Goal: Task Accomplishment & Management: Manage account settings

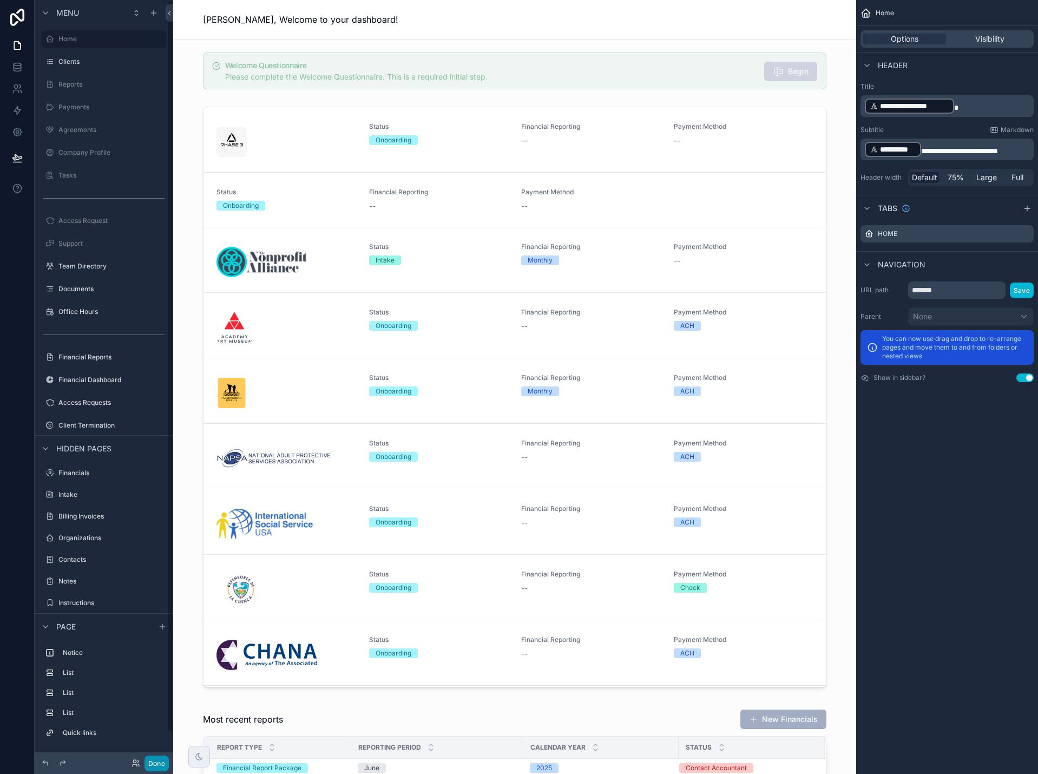
click at [156, 764] on button "Done" at bounding box center [157, 764] width 24 height 16
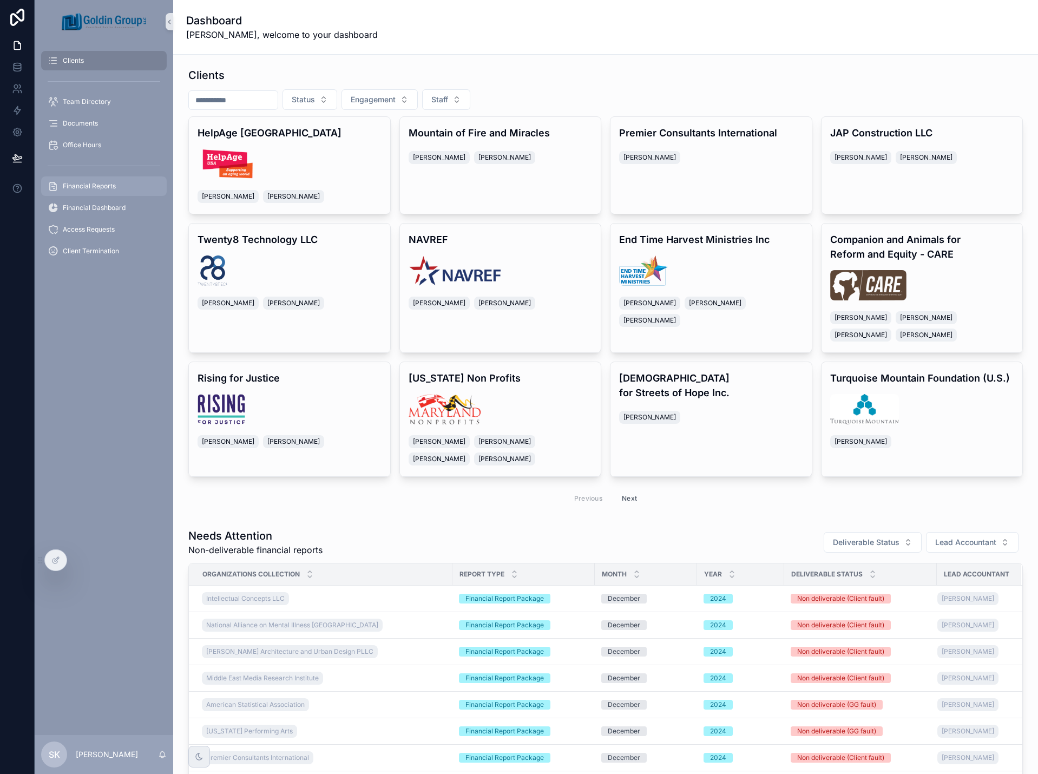
click at [102, 190] on span "Financial Reports" at bounding box center [89, 186] width 53 height 9
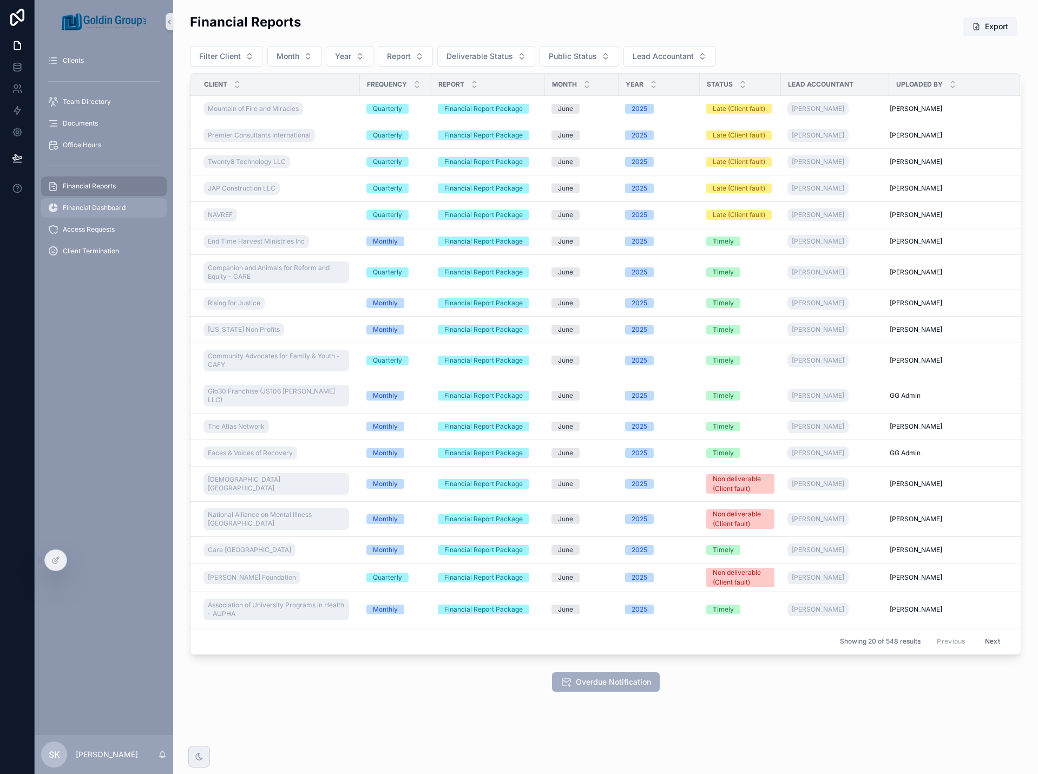
click at [102, 206] on span "Financial Dashboard" at bounding box center [94, 208] width 63 height 9
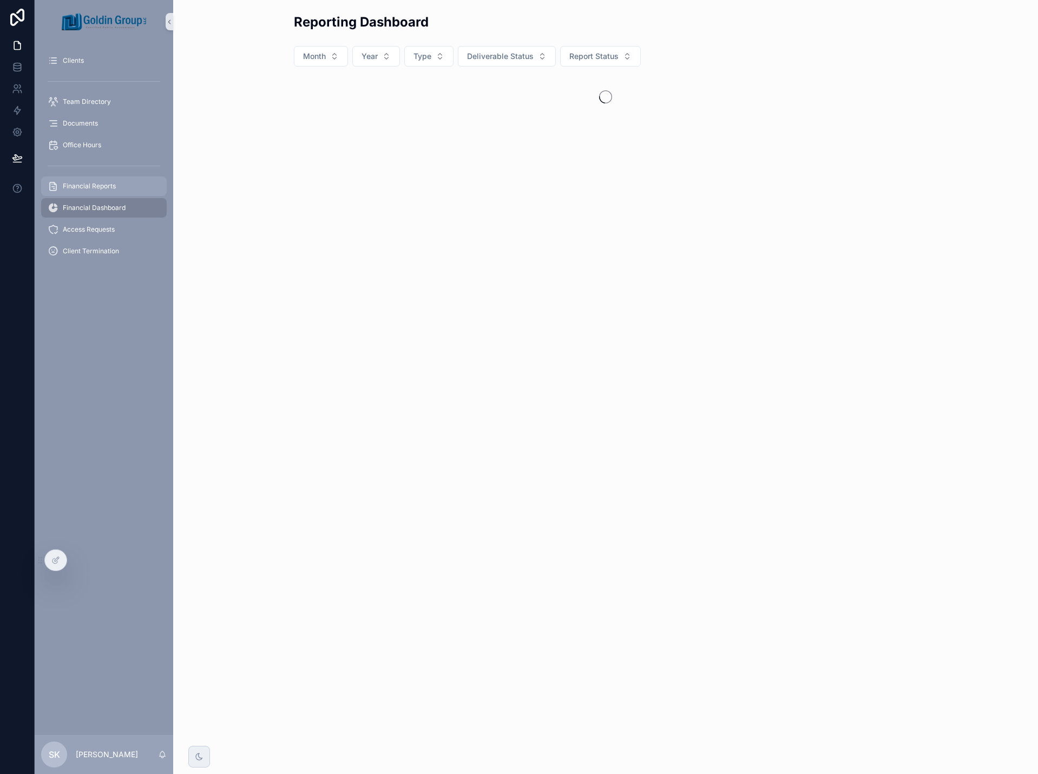
click at [96, 184] on span "Financial Reports" at bounding box center [89, 186] width 53 height 9
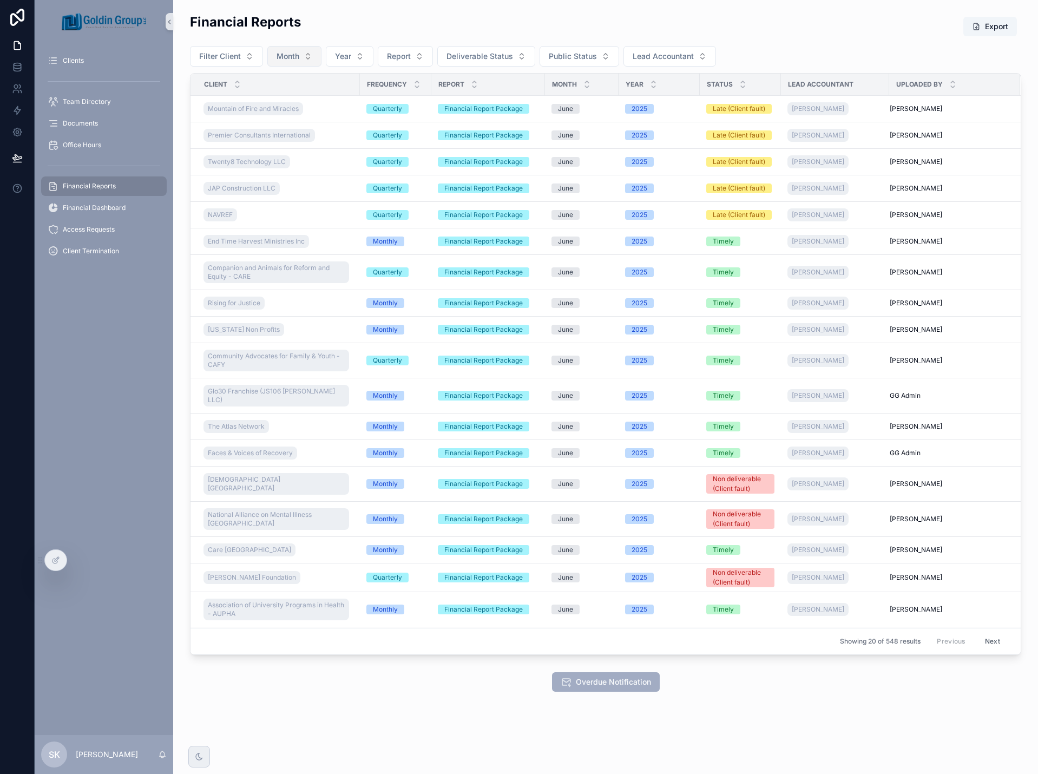
click at [306, 61] on button "Month" at bounding box center [294, 56] width 54 height 21
click at [283, 138] on div "June" at bounding box center [293, 136] width 130 height 17
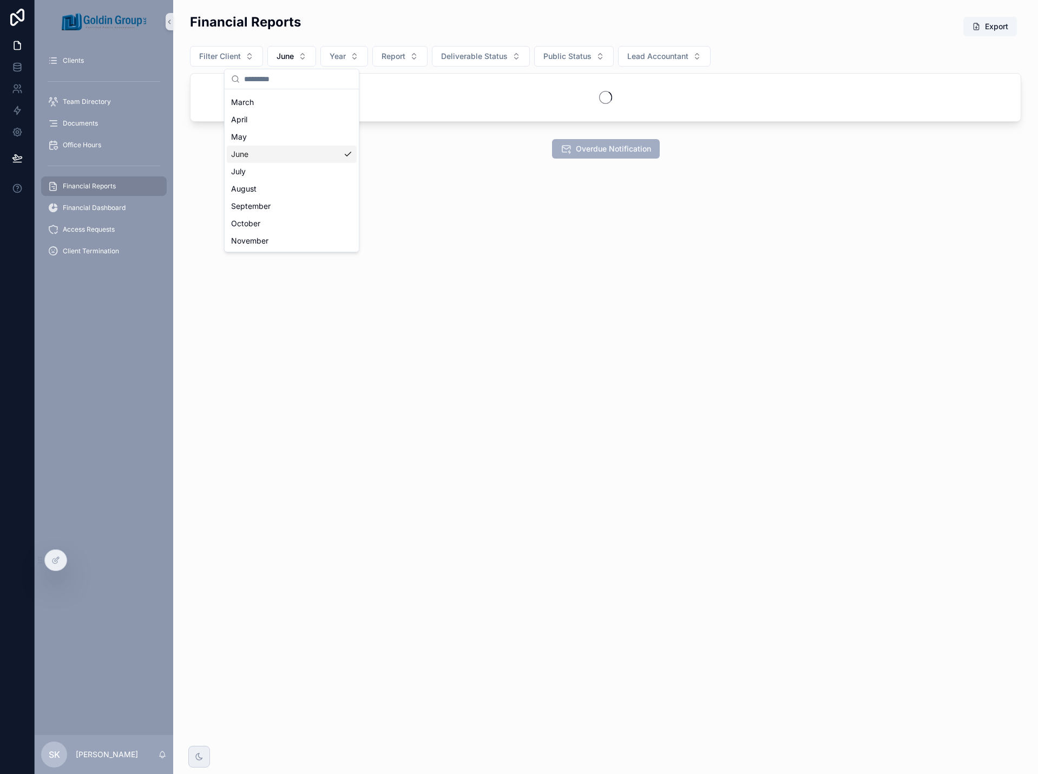
scroll to position [67, 0]
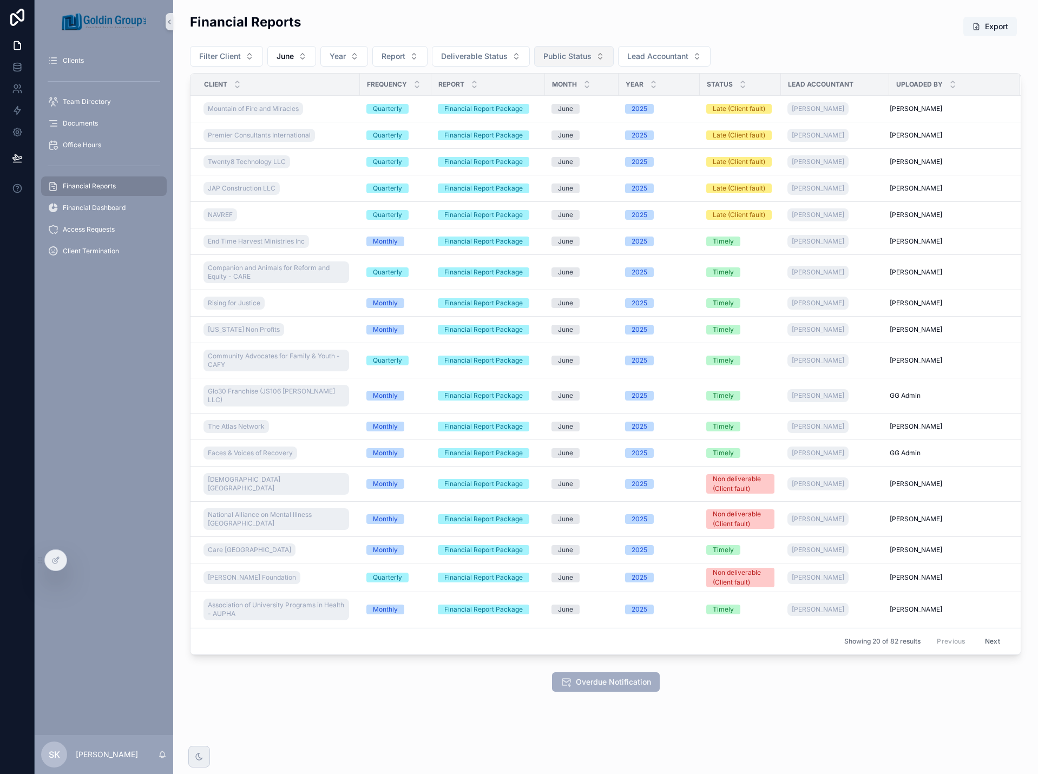
click at [550, 55] on span "Public Status" at bounding box center [568, 56] width 48 height 11
click at [495, 56] on span "Deliverable Status" at bounding box center [474, 56] width 67 height 11
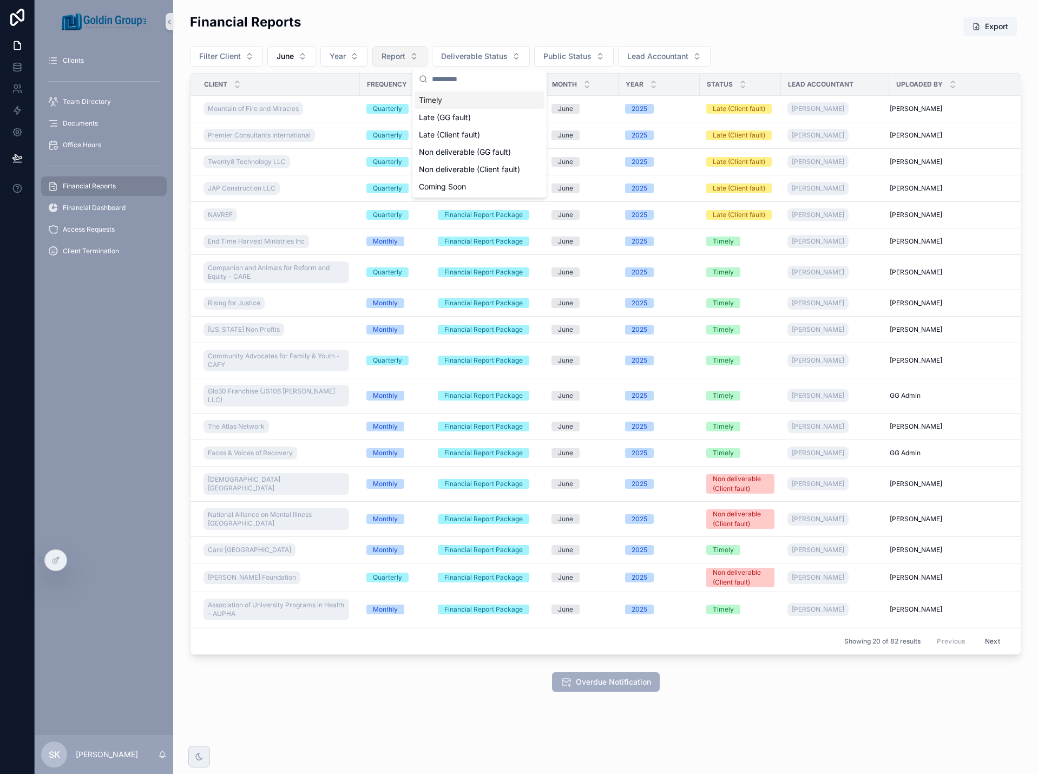
click at [421, 56] on button "Report" at bounding box center [400, 56] width 55 height 21
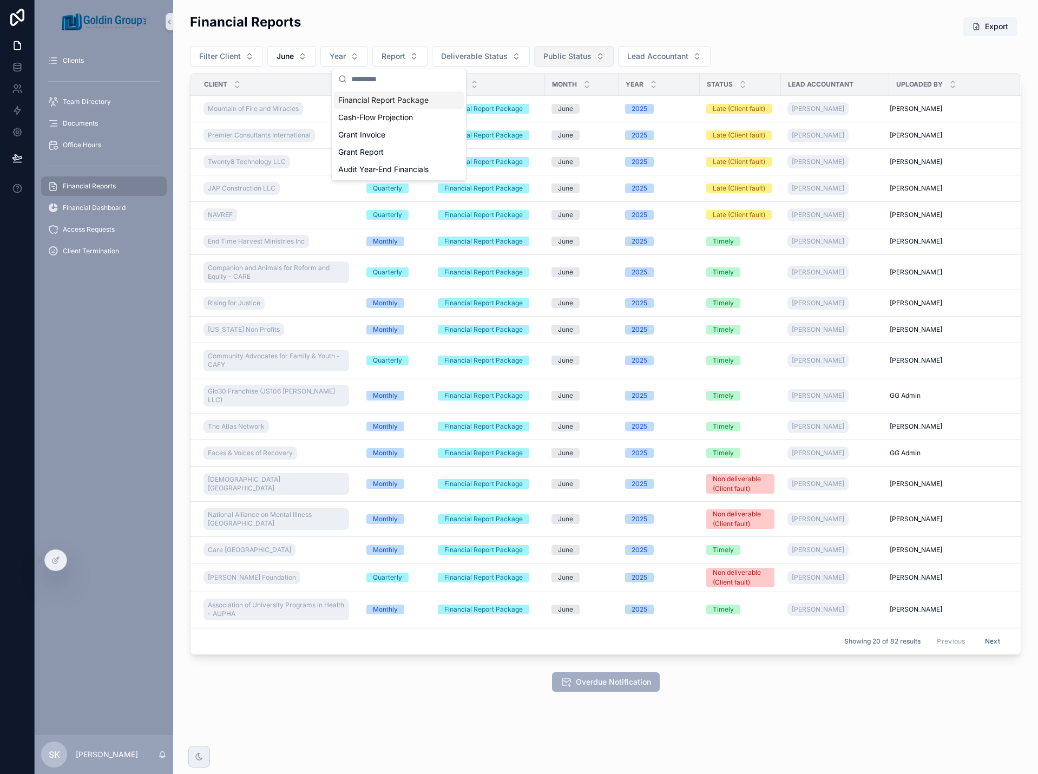
click at [558, 57] on span "Public Status" at bounding box center [568, 56] width 48 height 11
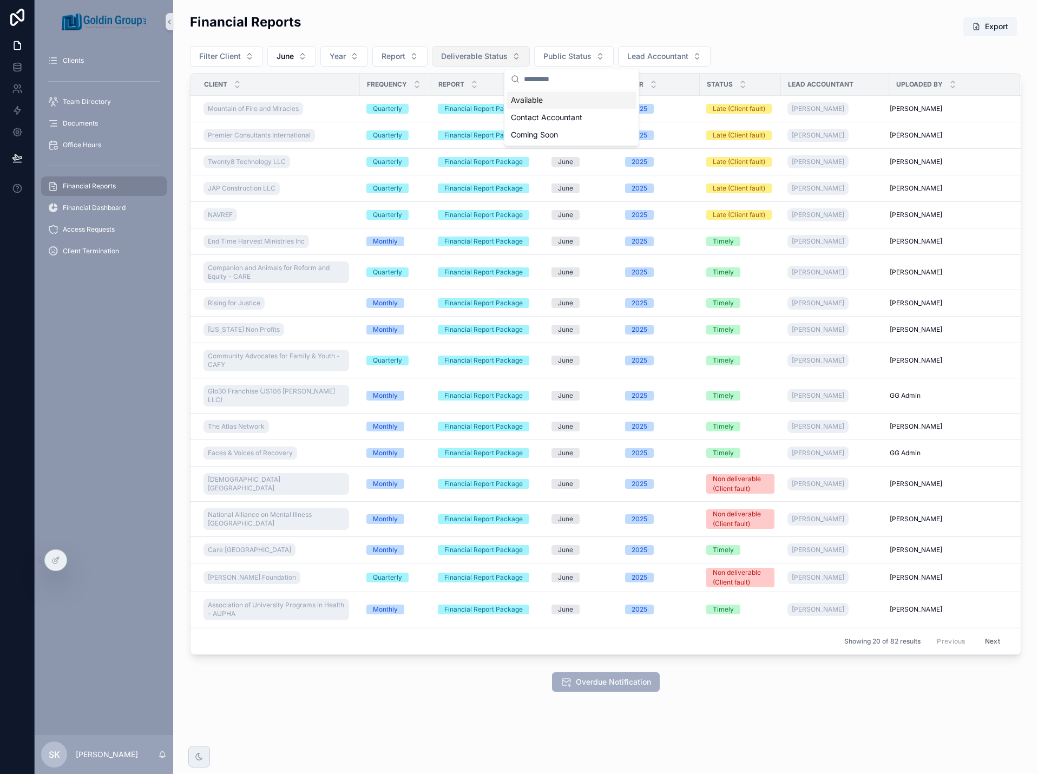
click at [491, 58] on span "Deliverable Status" at bounding box center [474, 56] width 67 height 11
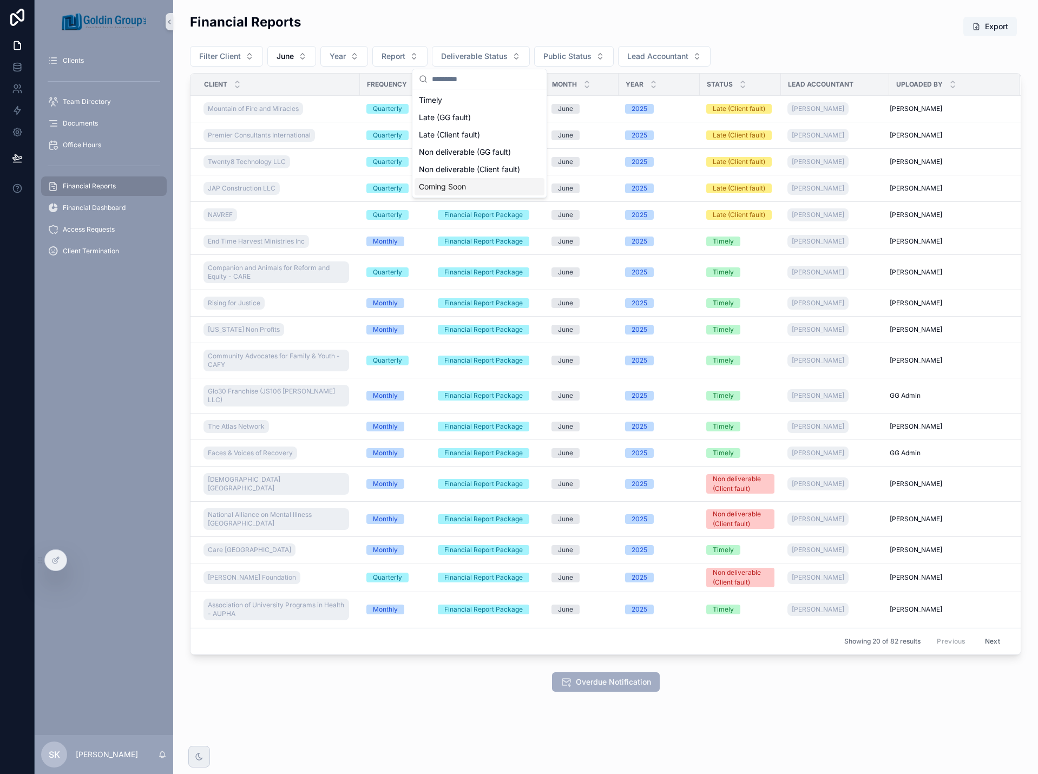
click at [472, 187] on div "Coming Soon" at bounding box center [480, 186] width 130 height 17
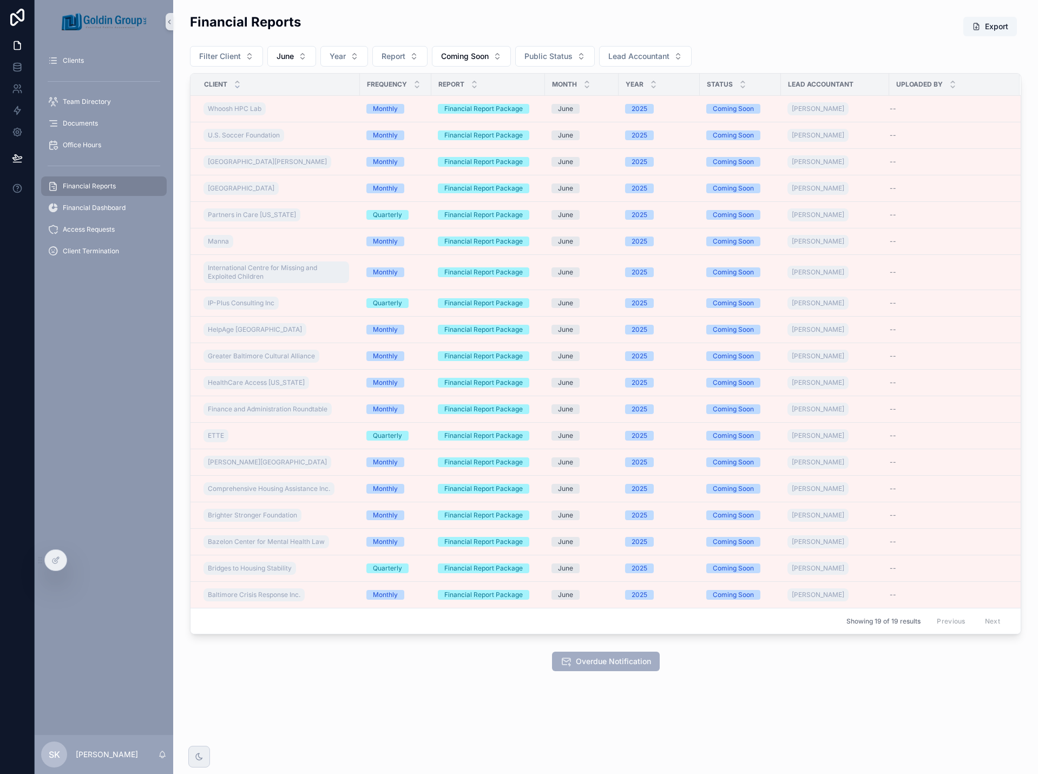
click at [238, 89] on icon "scrollable content" at bounding box center [237, 86] width 7 height 7
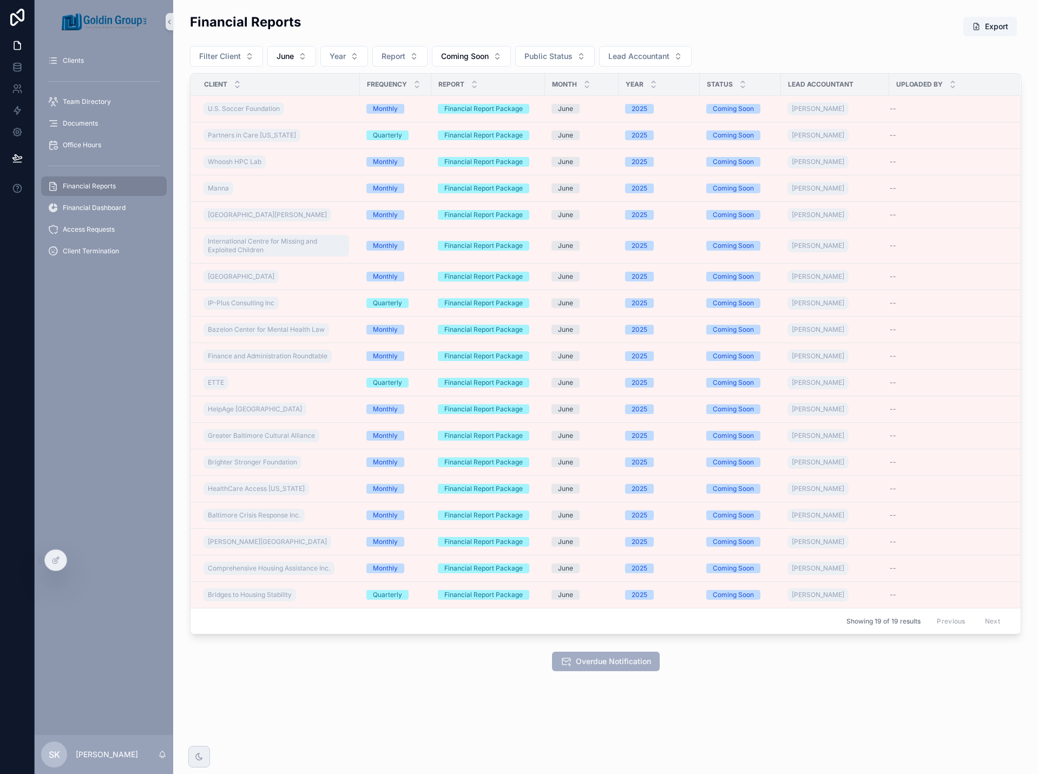
click at [237, 81] on icon "scrollable content" at bounding box center [237, 82] width 7 height 7
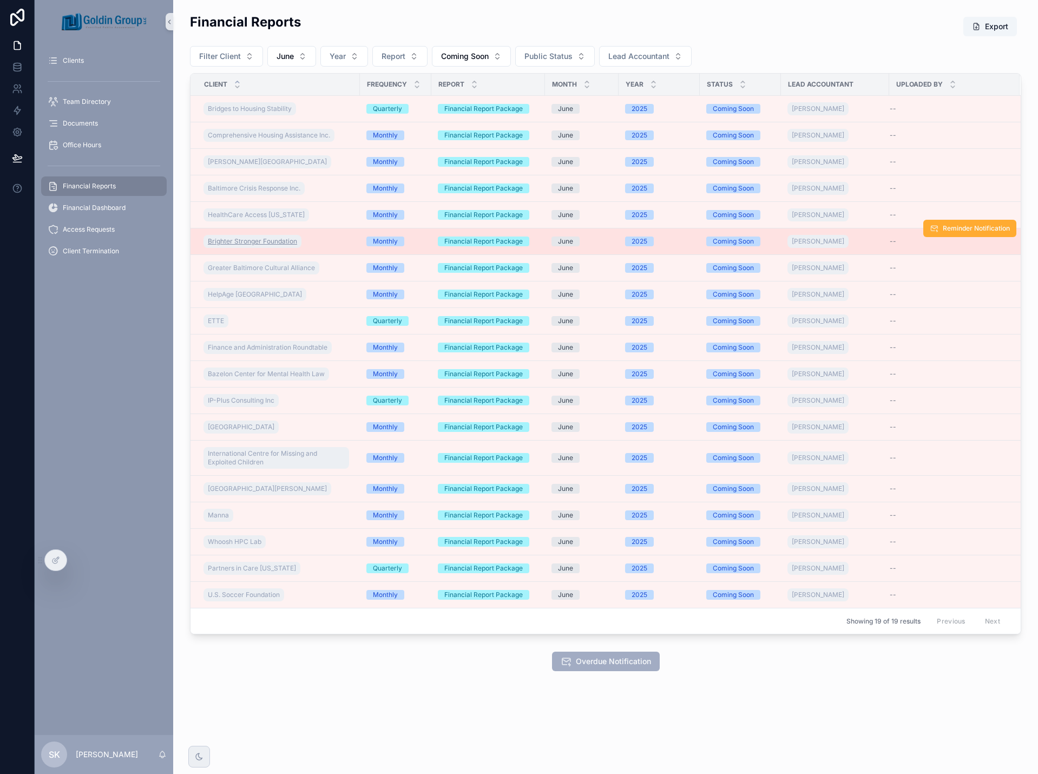
click at [280, 243] on span "Brighter Stronger Foundation" at bounding box center [252, 241] width 89 height 9
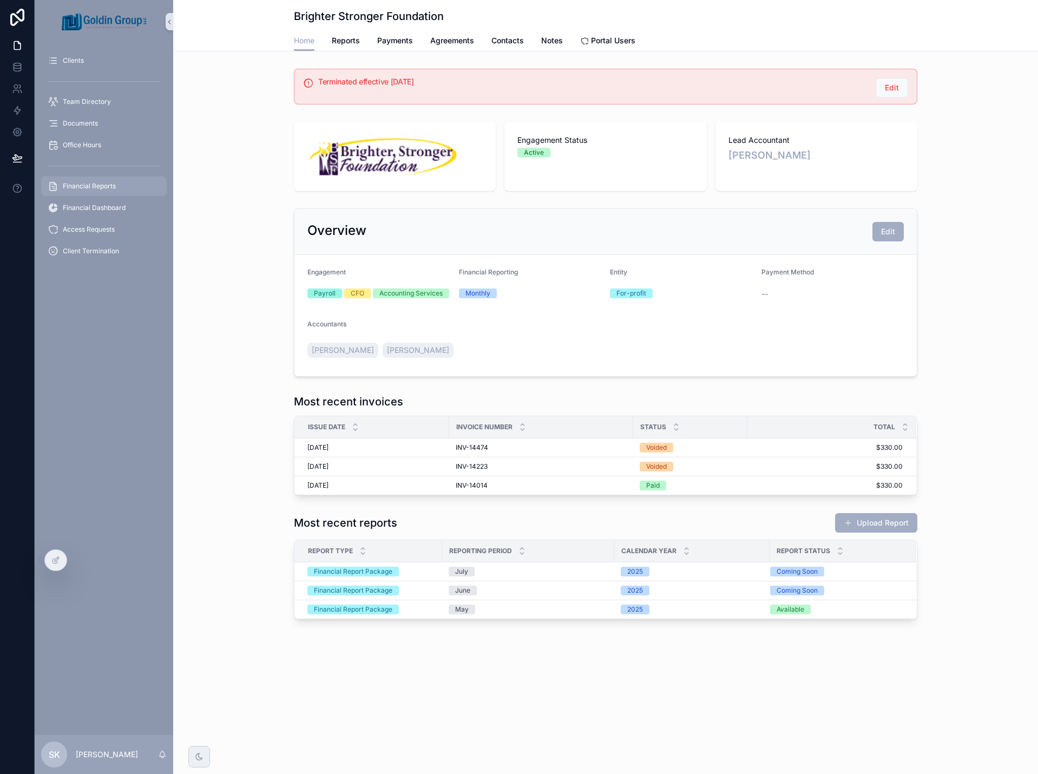
click at [90, 190] on span "Financial Reports" at bounding box center [89, 186] width 53 height 9
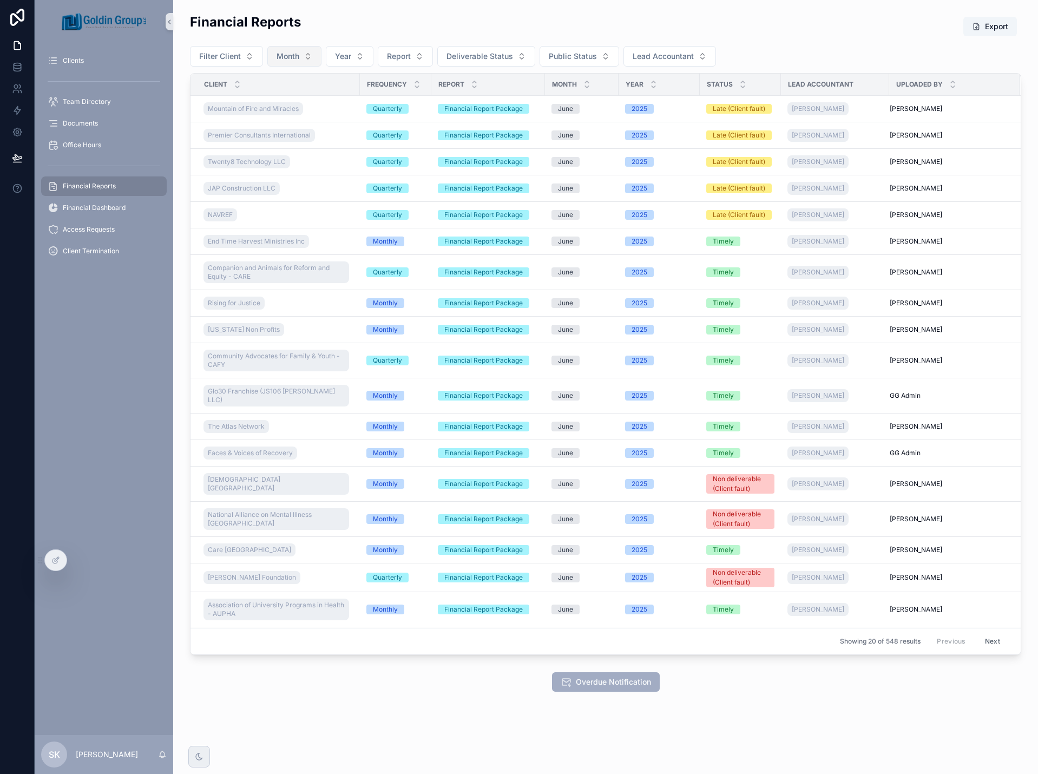
click at [295, 53] on span "Month" at bounding box center [288, 56] width 23 height 11
click at [261, 188] on div "June" at bounding box center [293, 186] width 130 height 17
click at [411, 57] on button "Report" at bounding box center [400, 56] width 55 height 21
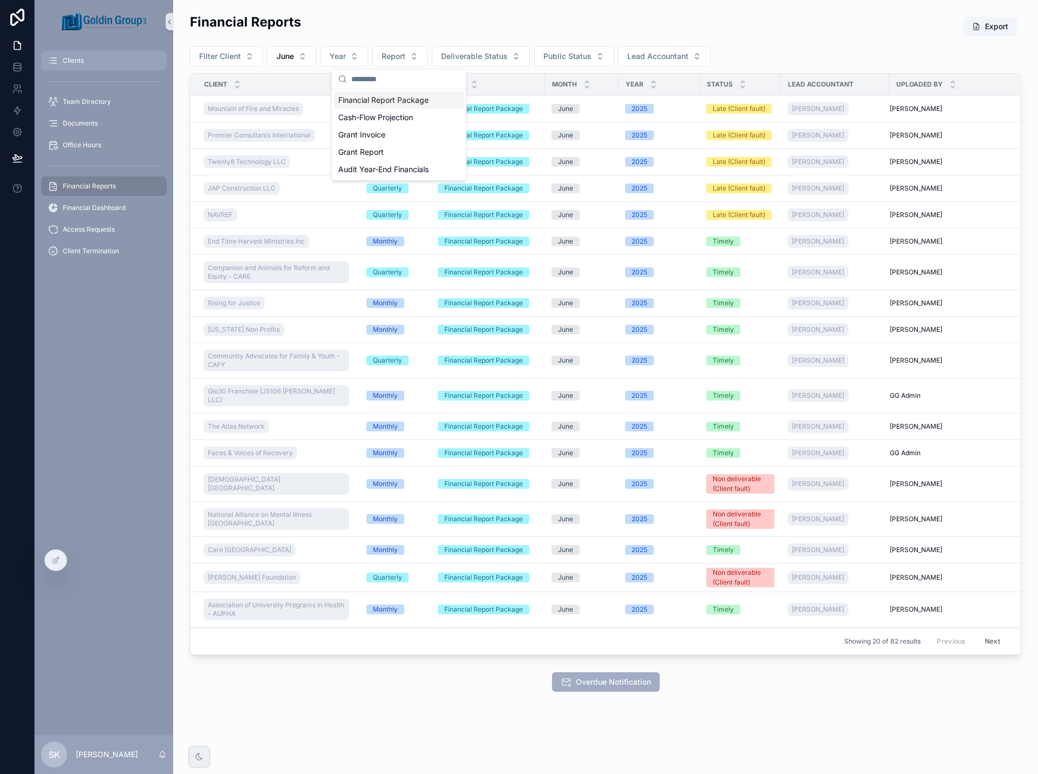
click at [100, 67] on div "Clients" at bounding box center [104, 60] width 113 height 17
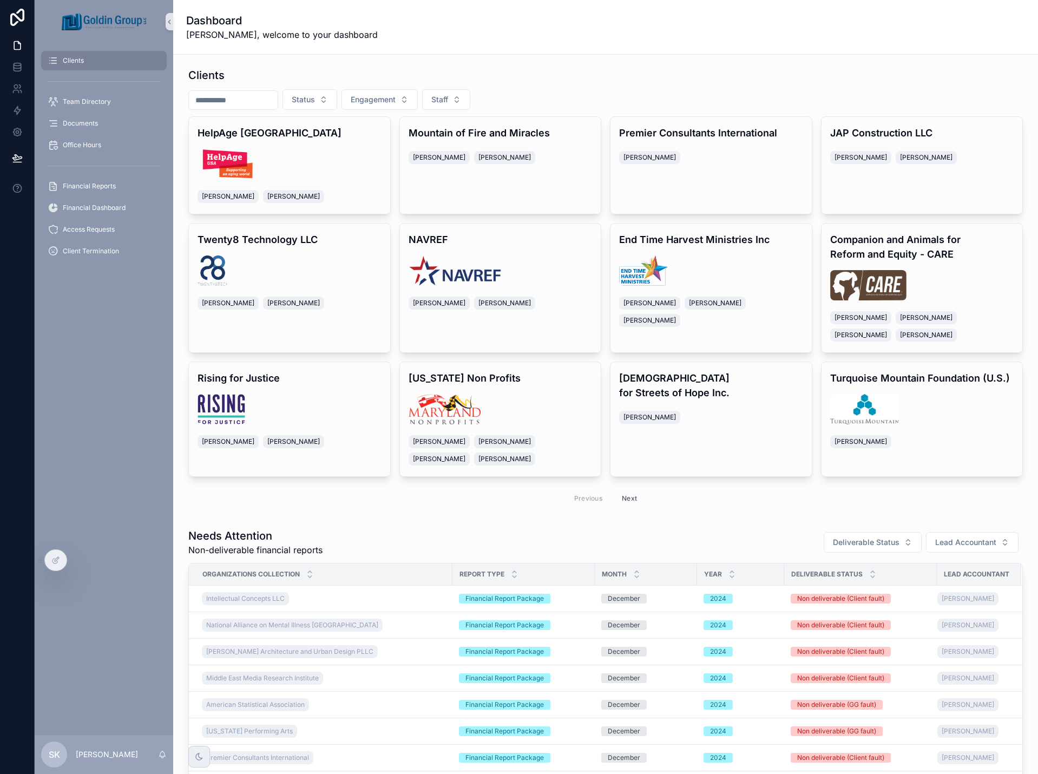
click at [257, 101] on input "scrollable content" at bounding box center [233, 100] width 89 height 15
type input "******"
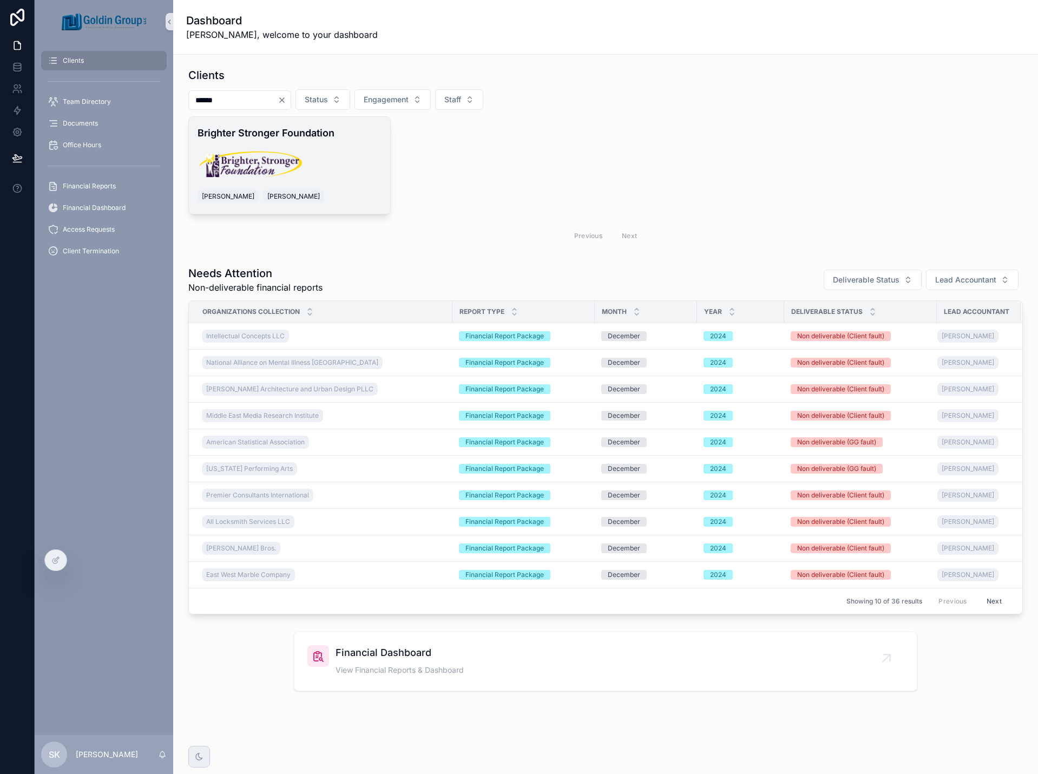
click at [297, 142] on div "Brighter Stronger Foundation [PERSON_NAME] [PERSON_NAME]" at bounding box center [289, 165] width 201 height 97
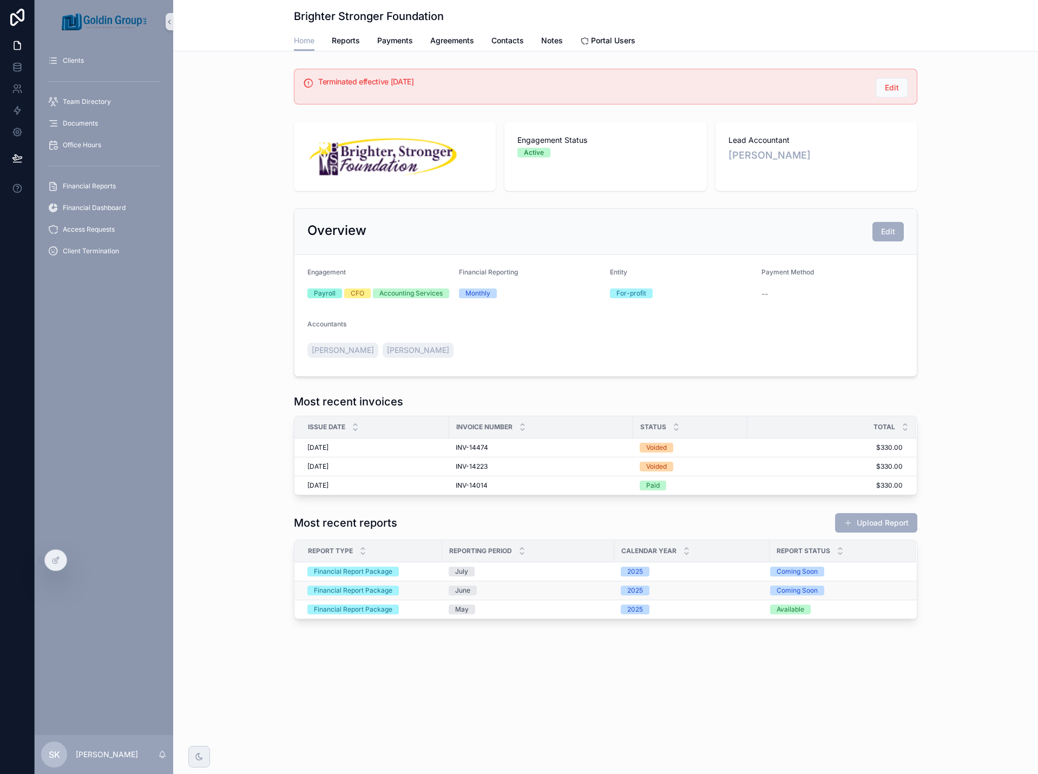
click at [532, 590] on div "June" at bounding box center [528, 591] width 159 height 10
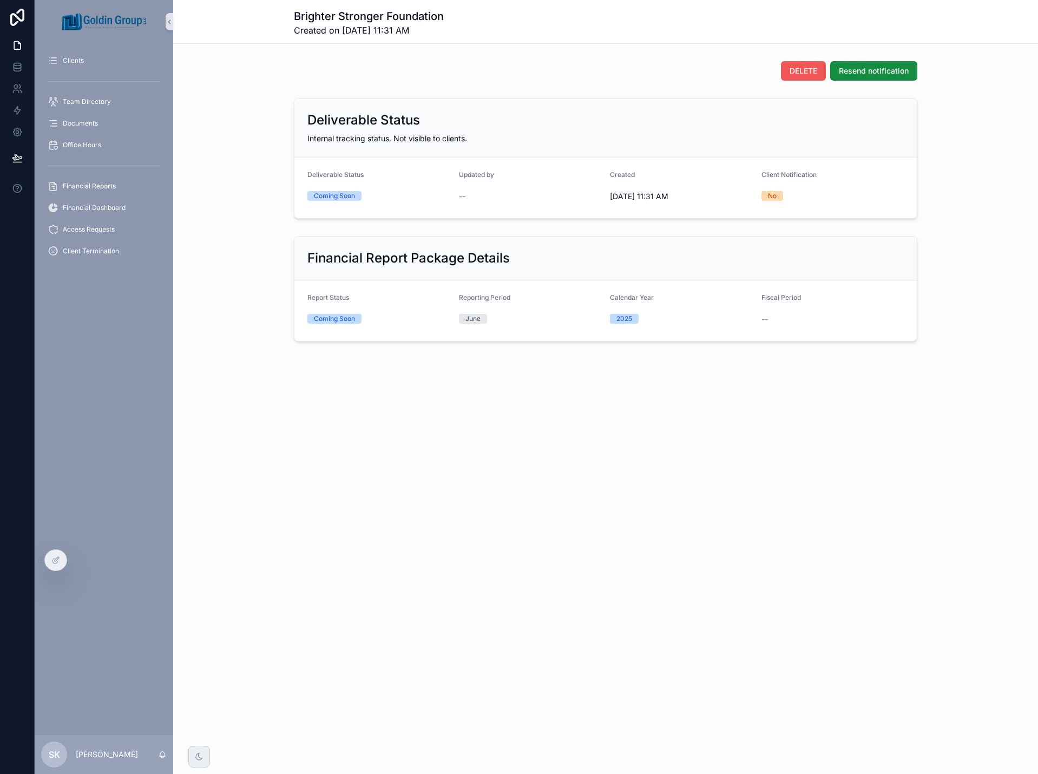
click at [816, 73] on span "DELETE" at bounding box center [804, 71] width 28 height 11
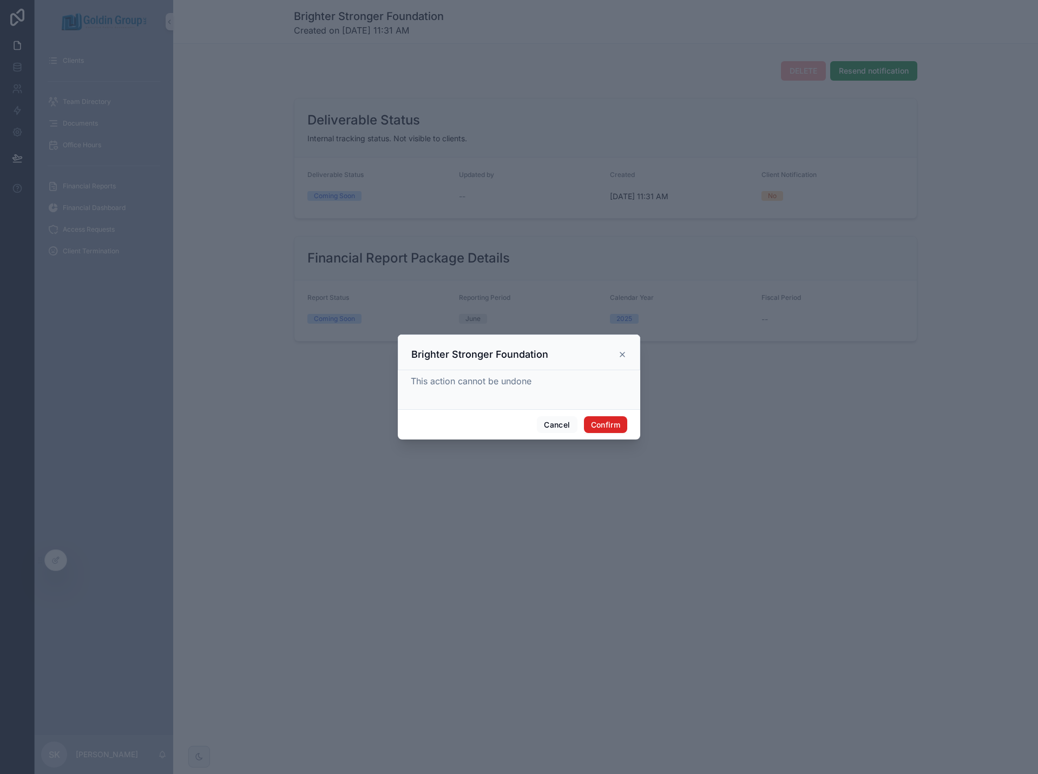
click at [617, 421] on button "Confirm" at bounding box center [605, 424] width 43 height 17
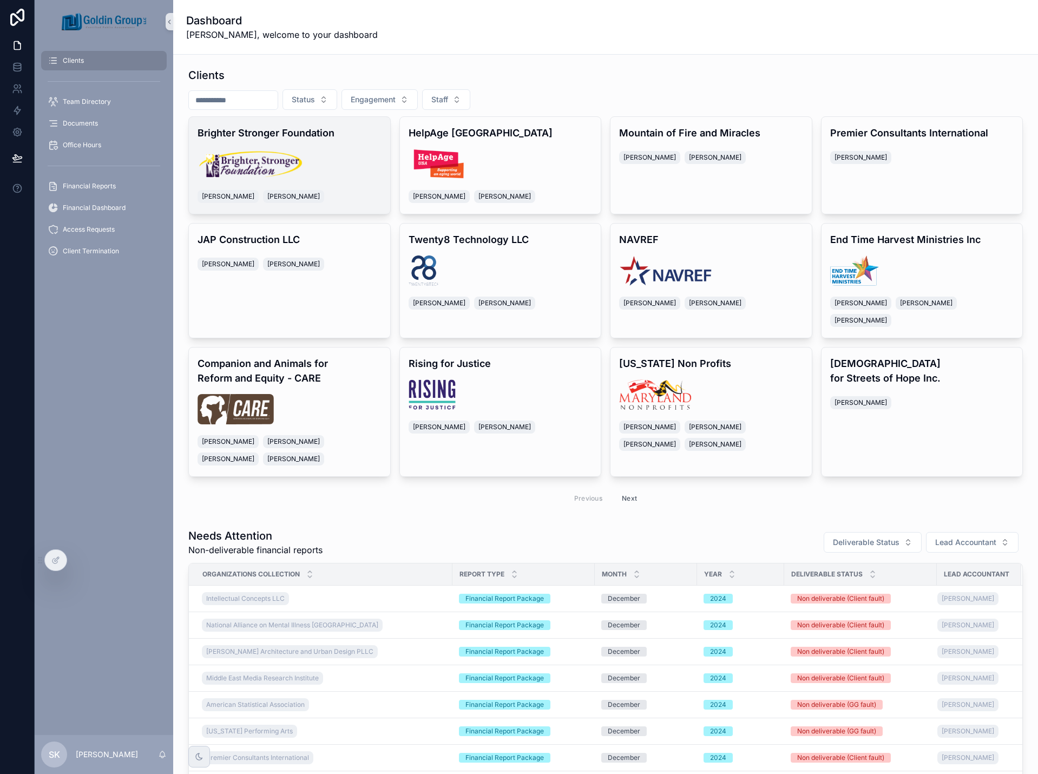
click at [344, 161] on div "scrollable content" at bounding box center [290, 164] width 184 height 30
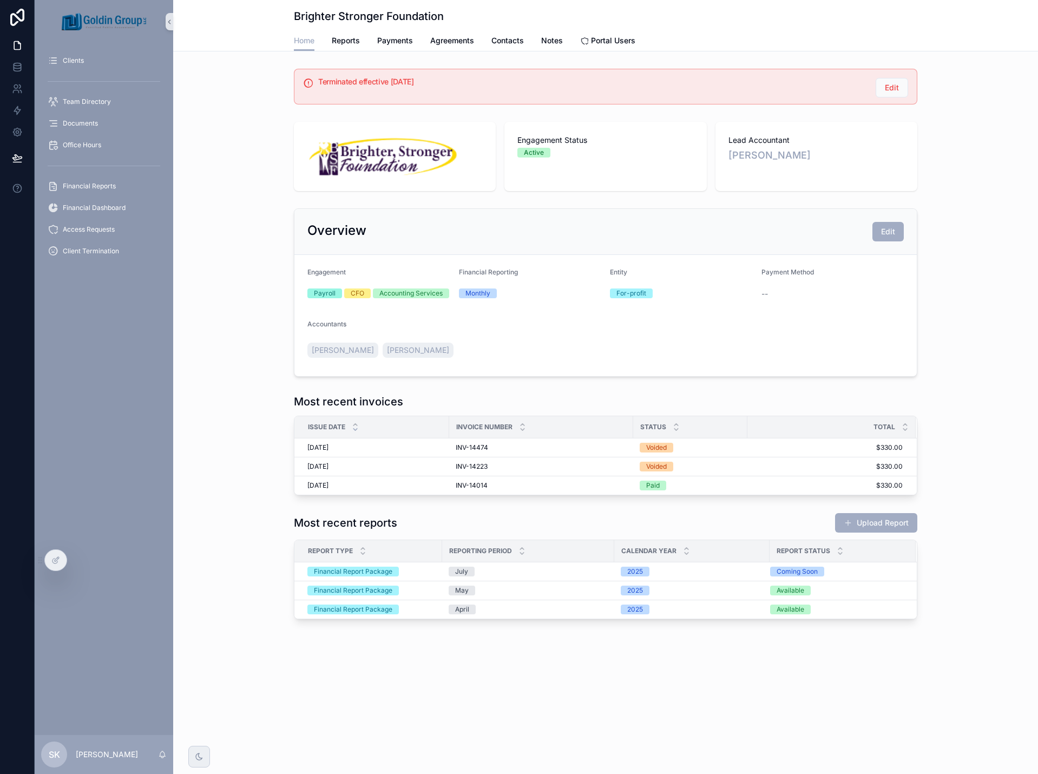
click at [515, 570] on div "July" at bounding box center [528, 572] width 159 height 10
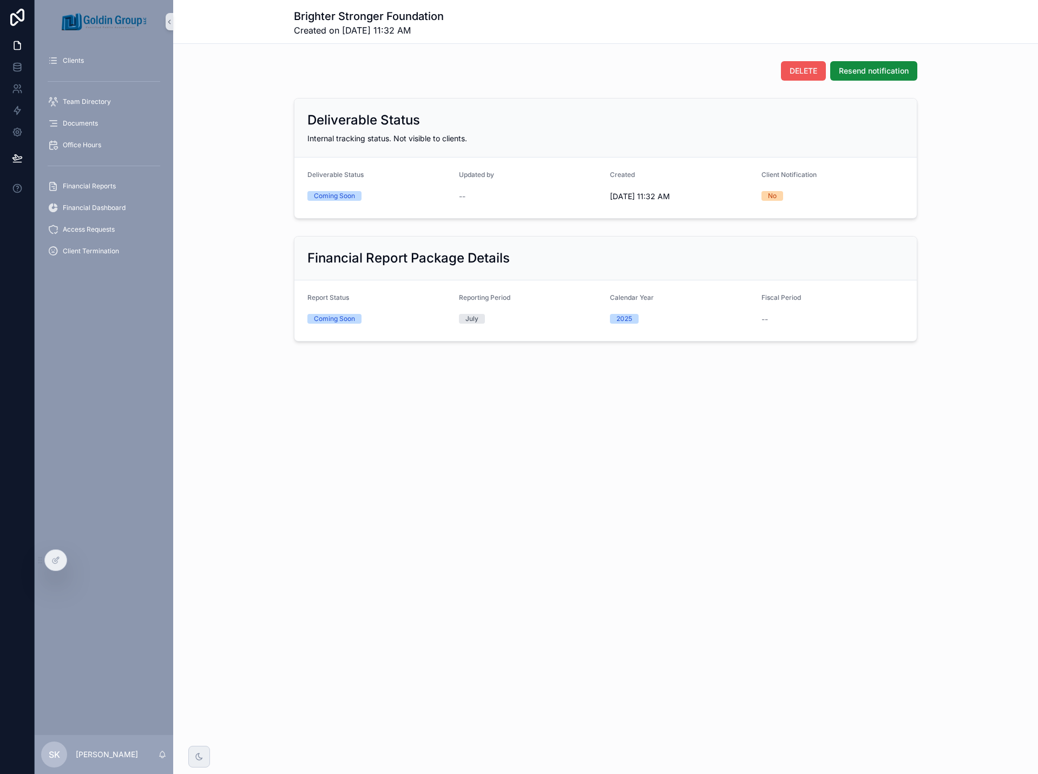
click at [806, 73] on span "DELETE" at bounding box center [804, 71] width 28 height 11
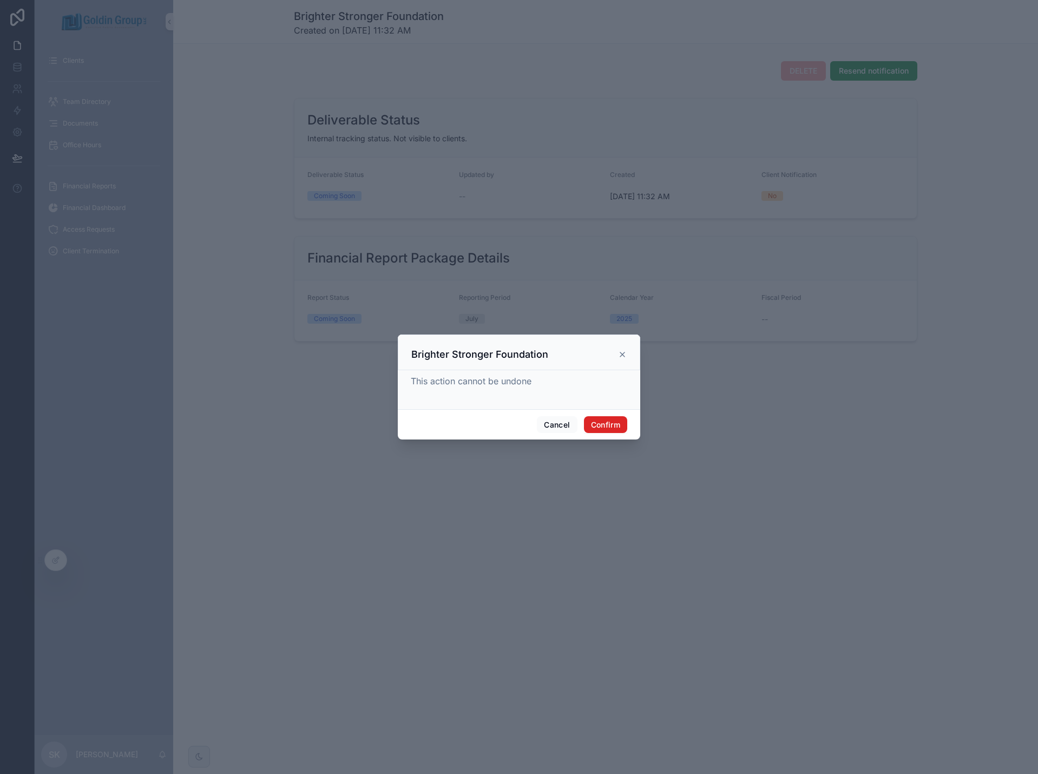
click at [619, 419] on button "Confirm" at bounding box center [605, 424] width 43 height 17
